Goal: Unclear

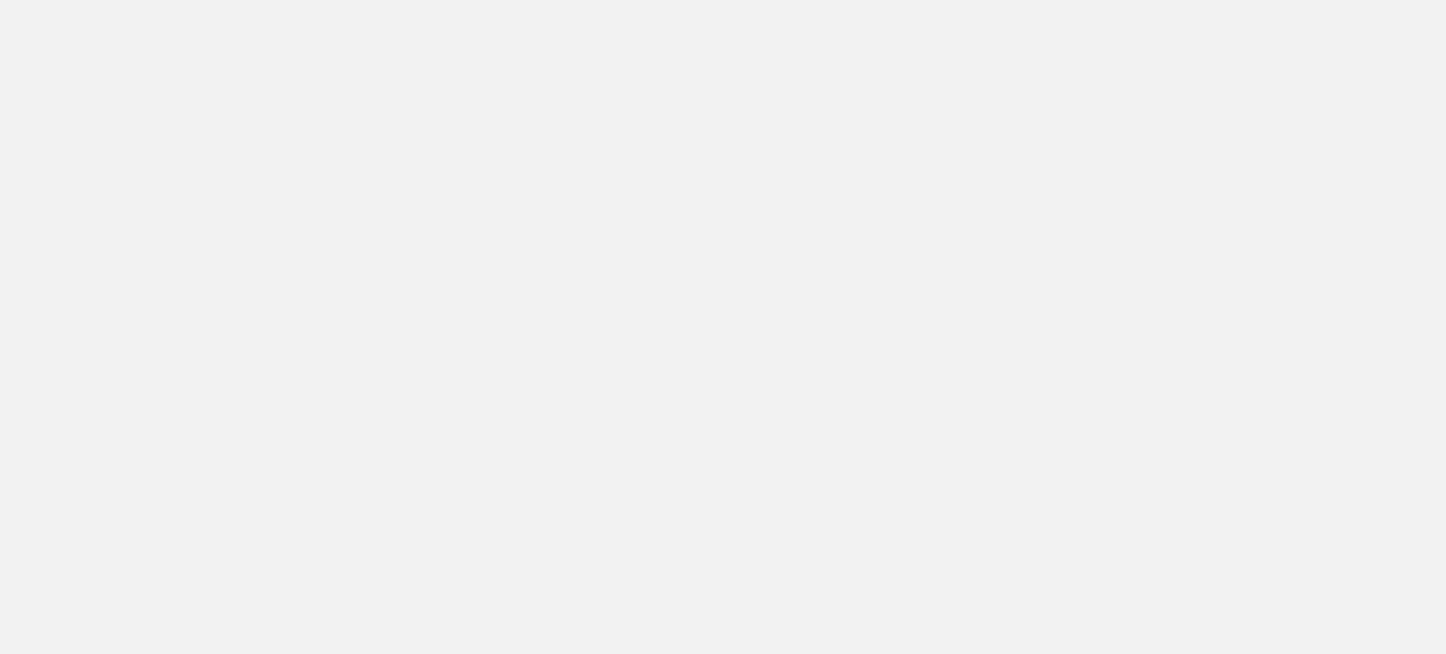
click at [1420, 27] on app-root at bounding box center [723, 327] width 1446 height 654
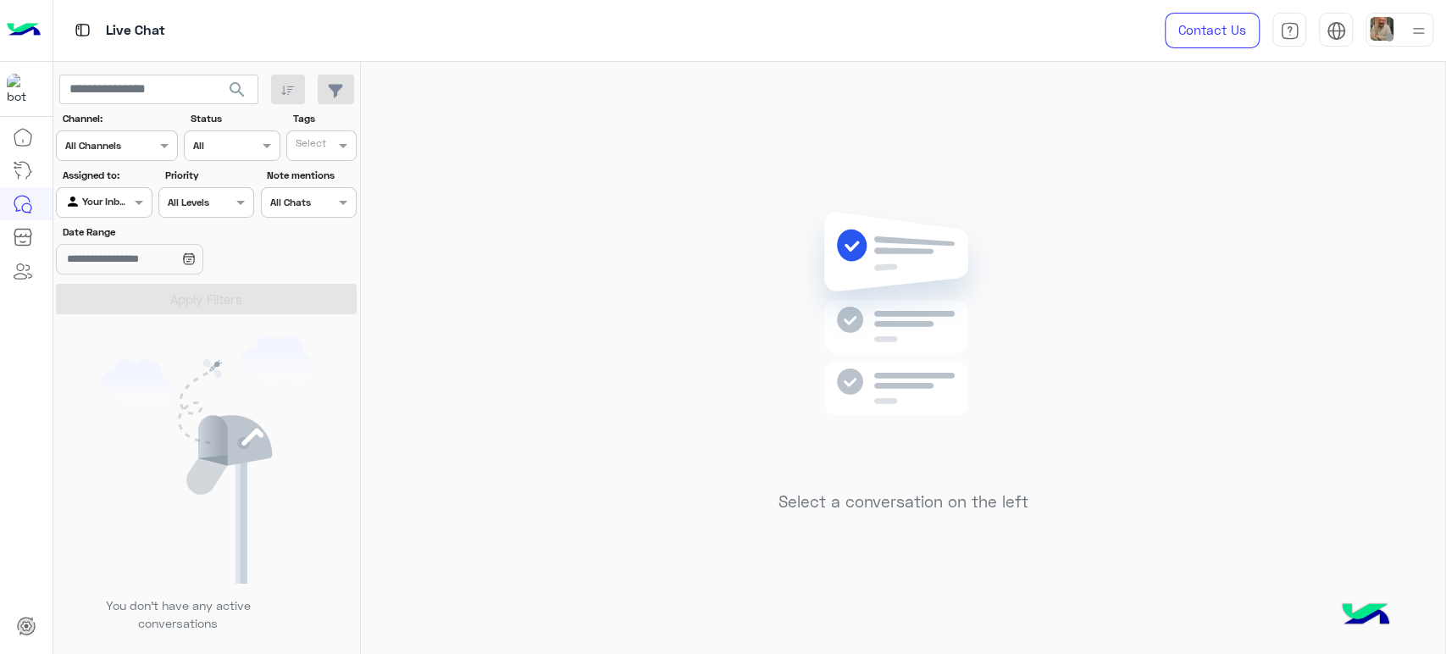
click at [1403, 32] on div at bounding box center [1399, 30] width 68 height 34
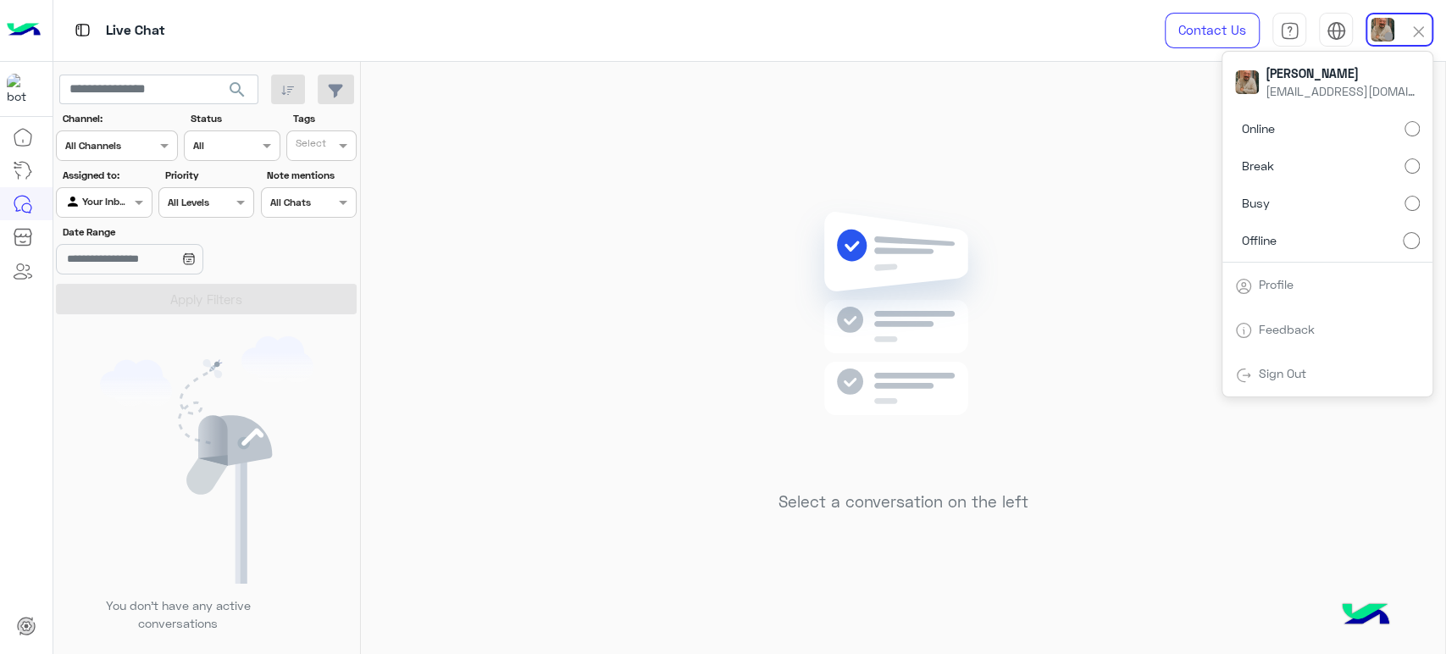
click at [1389, 197] on label "Busy" at bounding box center [1327, 203] width 185 height 30
